Goal: Task Accomplishment & Management: Manage account settings

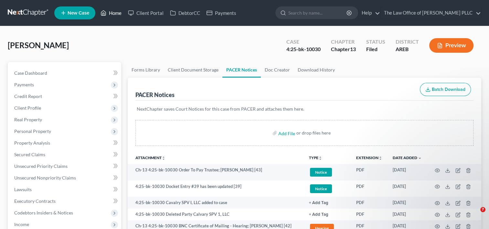
click at [116, 13] on link "Home" at bounding box center [110, 13] width 27 height 12
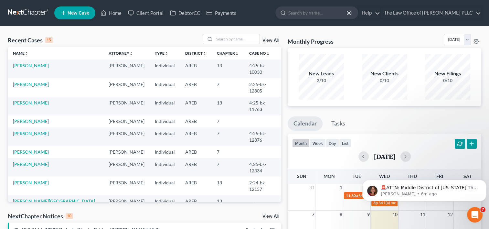
click at [167, 39] on link "View All" at bounding box center [270, 40] width 16 height 5
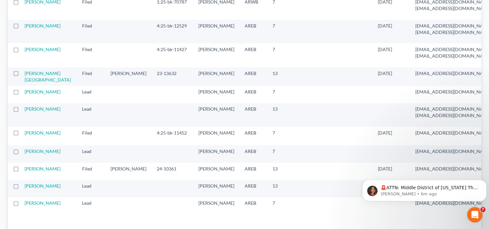
scroll to position [724, 0]
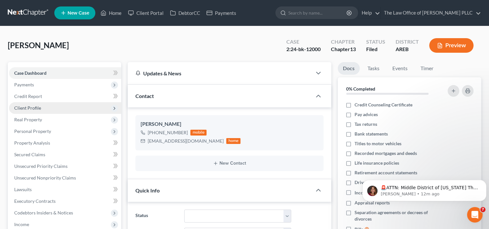
click at [41, 65] on span "Client Profile" at bounding box center [65, 108] width 112 height 12
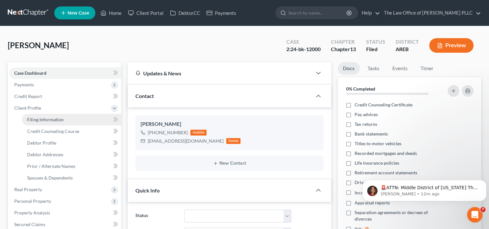
click at [52, 65] on span "Filing Information" at bounding box center [45, 119] width 36 height 5
select select "1"
select select "0"
select select "3"
select select "5"
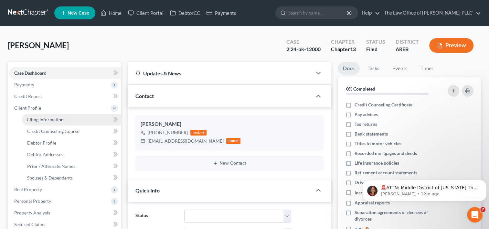
select select "0"
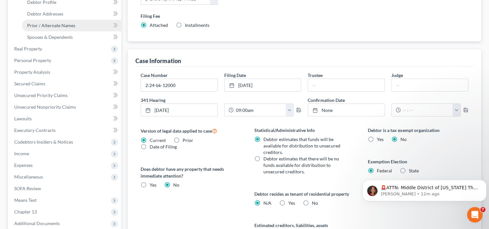
scroll to position [219, 0]
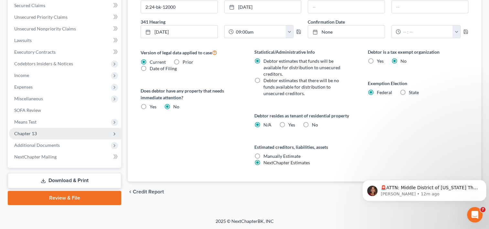
click at [34, 65] on span "Chapter 13" at bounding box center [25, 132] width 23 height 5
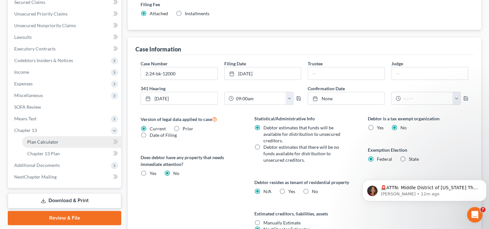
scroll to position [149, 0]
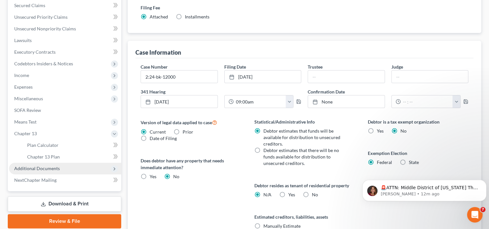
click at [47, 65] on span "Additional Documents" at bounding box center [37, 167] width 46 height 5
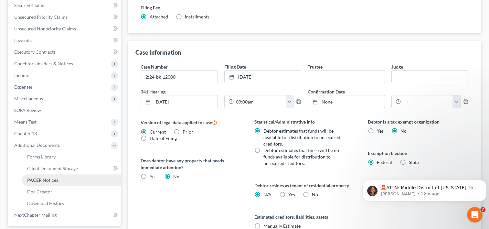
click at [48, 65] on span "PACER Notices" at bounding box center [42, 179] width 31 height 5
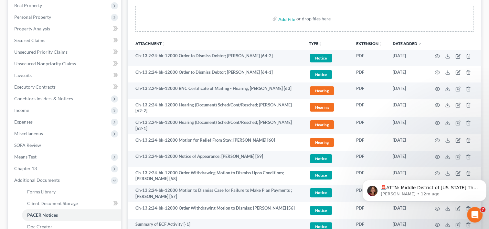
scroll to position [114, 0]
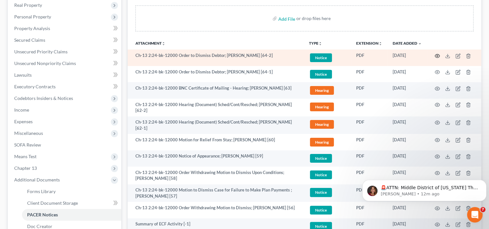
click at [167, 55] on icon "button" at bounding box center [436, 55] width 5 height 5
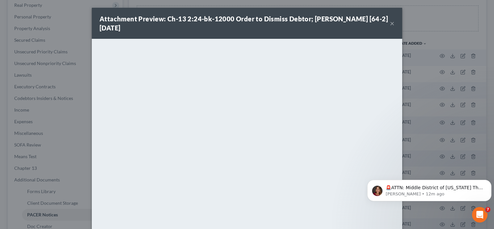
click at [167, 25] on button "×" at bounding box center [392, 23] width 5 height 8
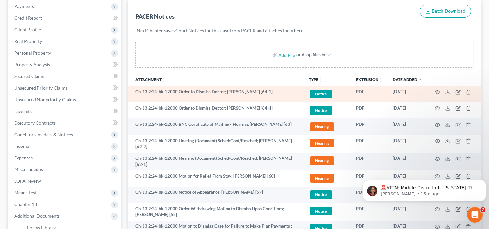
scroll to position [79, 0]
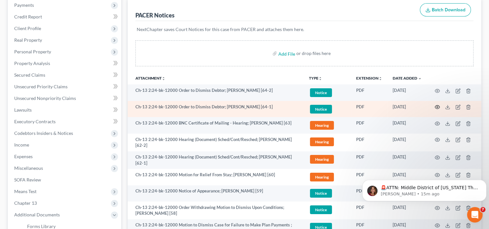
click at [167, 65] on icon "button" at bounding box center [436, 106] width 5 height 5
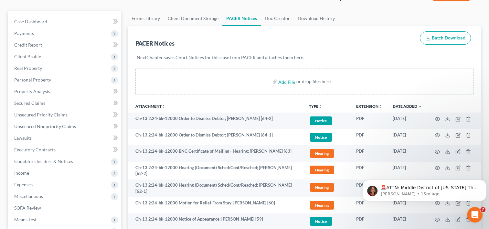
scroll to position [0, 0]
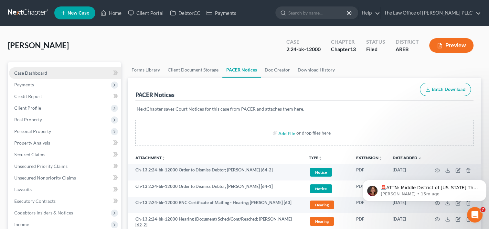
click at [41, 65] on span "Case Dashboard" at bounding box center [30, 72] width 33 height 5
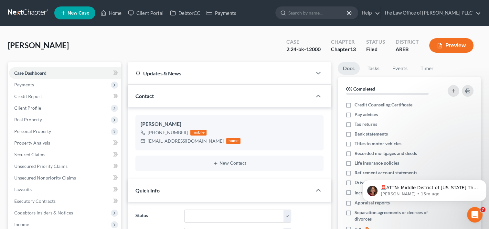
scroll to position [3734, 0]
